Goal: Register for event/course

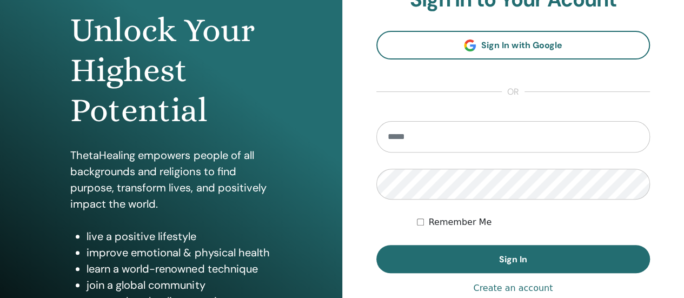
scroll to position [108, 0]
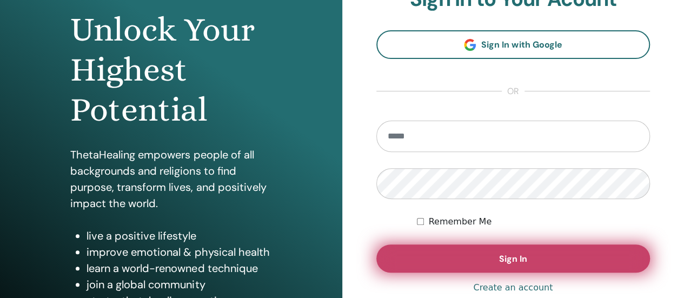
type input "**********"
click at [510, 258] on span "Sign In" at bounding box center [513, 258] width 28 height 11
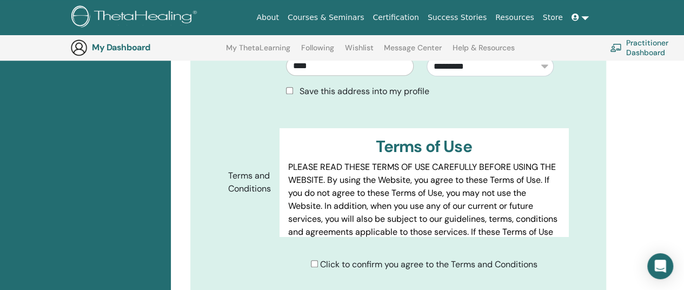
scroll to position [567, 0]
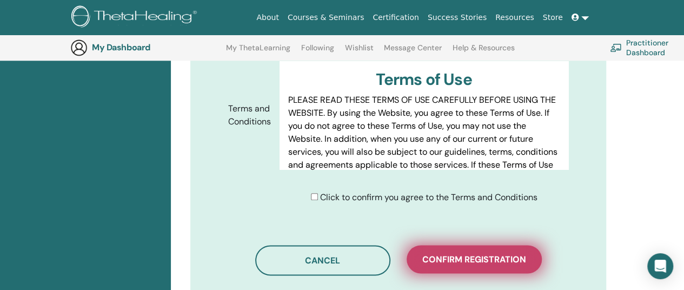
click at [484, 254] on span "Confirm registration" at bounding box center [474, 259] width 104 height 11
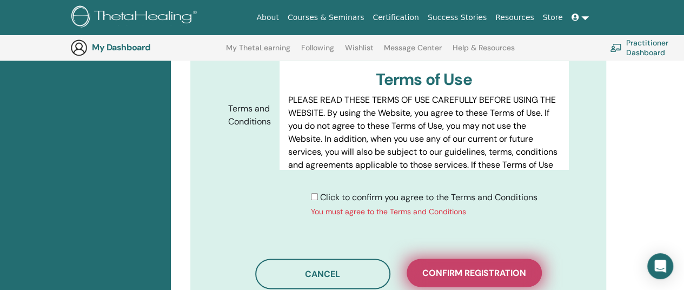
click at [481, 259] on button "Confirm registration" at bounding box center [474, 273] width 135 height 28
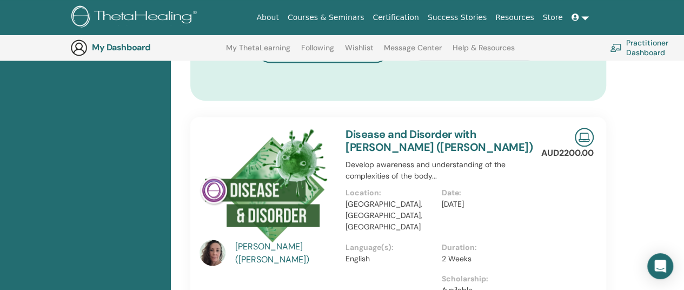
scroll to position [675, 0]
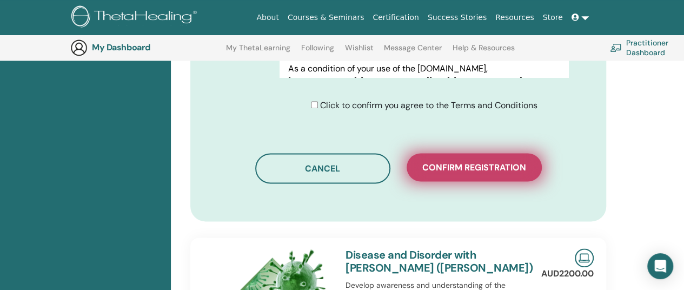
click at [487, 162] on span "Confirm registration" at bounding box center [474, 167] width 104 height 11
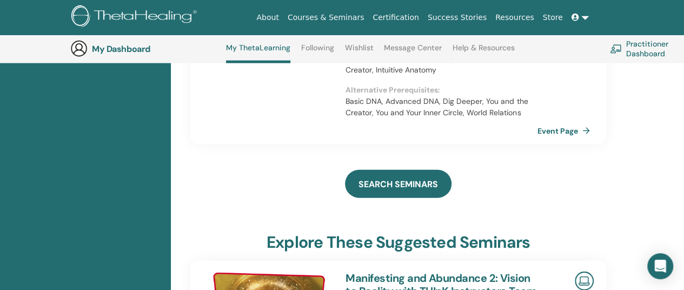
scroll to position [1380, 0]
